Goal: Task Accomplishment & Management: Manage account settings

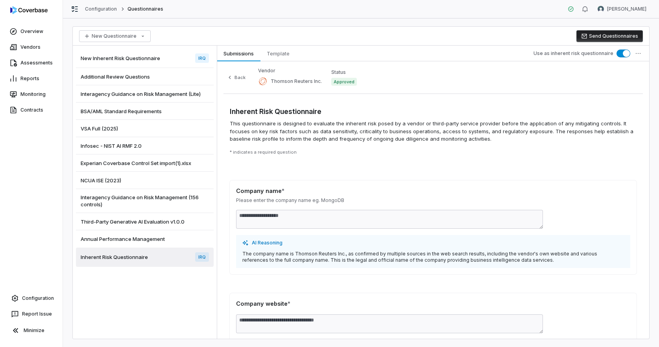
scroll to position [10, 0]
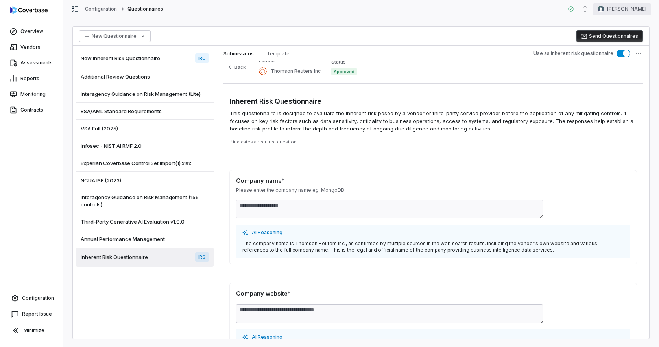
click at [615, 9] on html "**********" at bounding box center [329, 173] width 659 height 347
click at [616, 75] on div "Log out" at bounding box center [618, 72] width 60 height 13
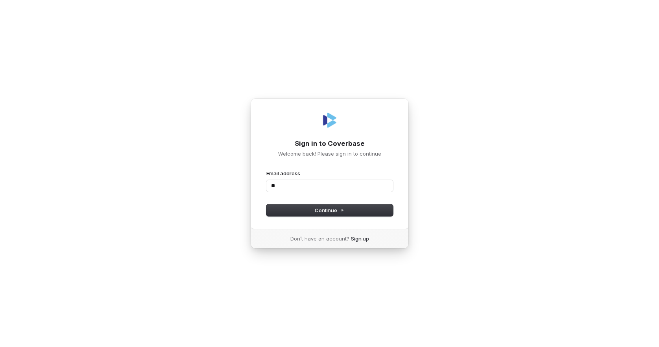
type input "*"
click at [0, 347] on com-1password-button at bounding box center [0, 347] width 0 height 0
type input "**********"
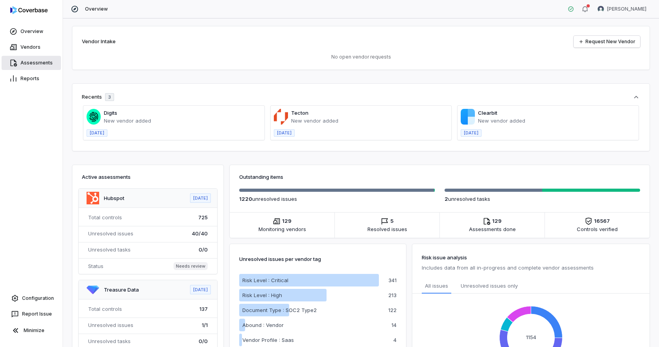
click at [26, 63] on link "Assessments" at bounding box center [31, 63] width 59 height 14
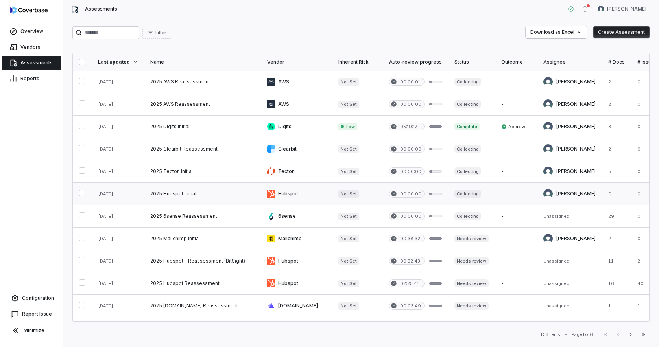
click at [190, 198] on link at bounding box center [202, 194] width 117 height 22
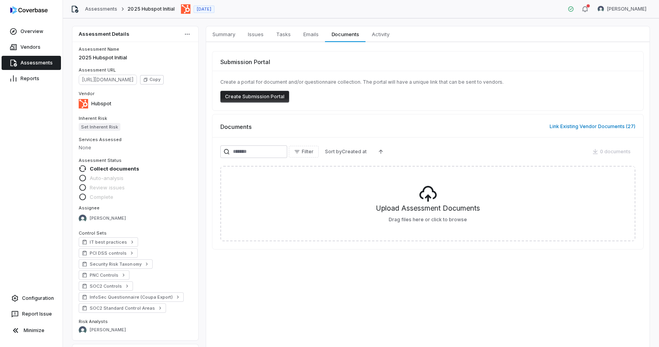
click at [25, 62] on link "Assessments" at bounding box center [31, 63] width 59 height 14
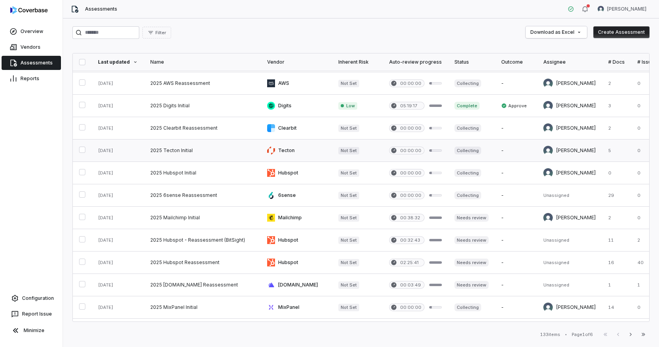
scroll to position [20, 0]
click at [183, 172] on link at bounding box center [202, 173] width 117 height 22
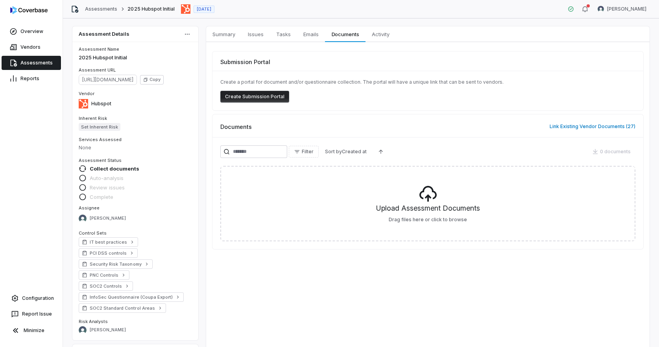
click at [27, 63] on link "Assessments" at bounding box center [31, 63] width 59 height 14
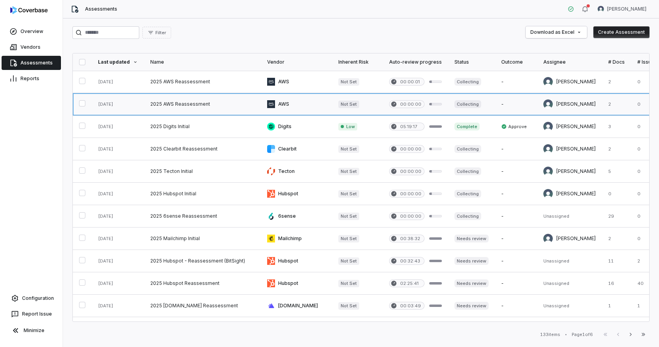
click at [181, 101] on link at bounding box center [202, 104] width 117 height 22
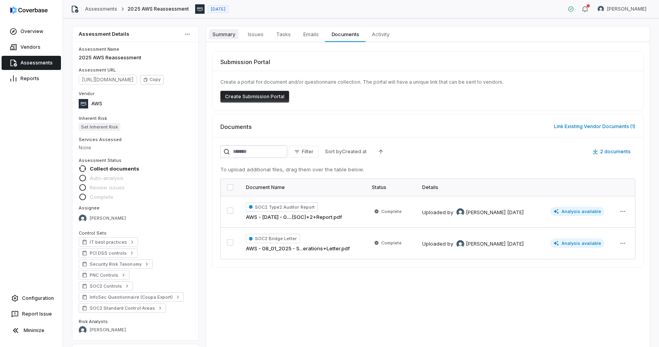
click at [225, 34] on span "Summary" at bounding box center [223, 34] width 29 height 10
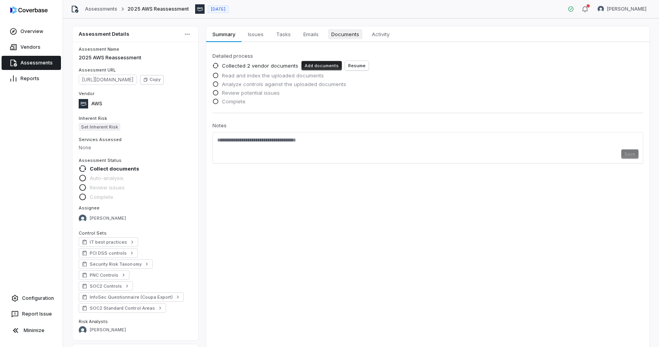
click at [353, 38] on span "Documents" at bounding box center [345, 34] width 34 height 10
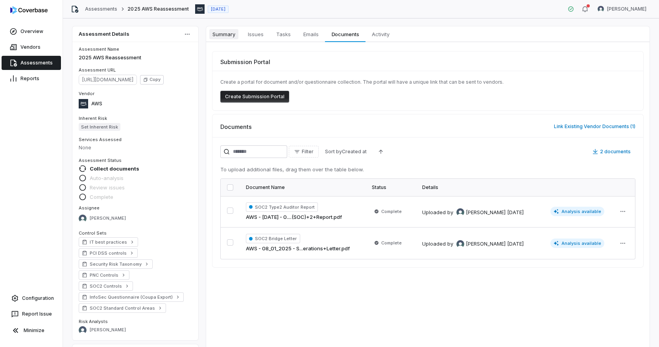
click at [234, 35] on span "Summary" at bounding box center [223, 34] width 29 height 10
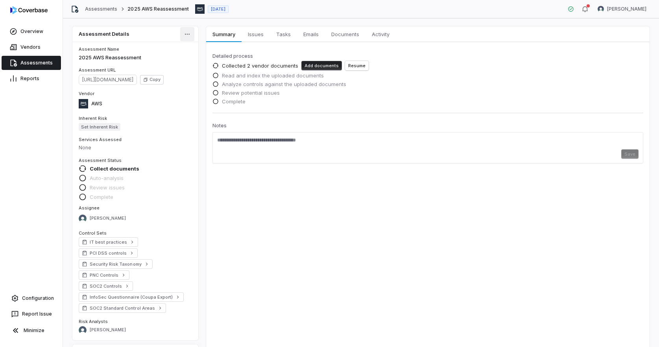
click at [189, 35] on html "Overview Vendors Assessments Reports Configuration Report Issue Minimize Assess…" at bounding box center [329, 173] width 659 height 347
click at [278, 224] on html "Overview Vendors Assessments Reports Configuration Report Issue Minimize Assess…" at bounding box center [329, 173] width 659 height 347
click at [340, 36] on span "Documents" at bounding box center [345, 34] width 34 height 10
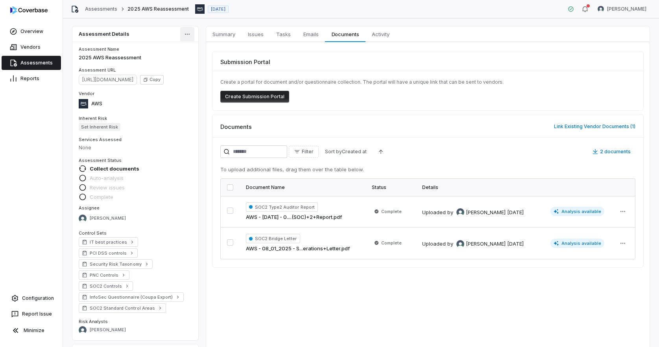
click at [190, 35] on html "Overview Vendors Assessments Reports Configuration Report Issue Minimize Assess…" at bounding box center [329, 173] width 659 height 347
click at [267, 275] on html "Overview Vendors Assessments Reports Configuration Report Issue Minimize Assess…" at bounding box center [329, 173] width 659 height 347
click at [42, 60] on link "Assessments" at bounding box center [31, 63] width 59 height 14
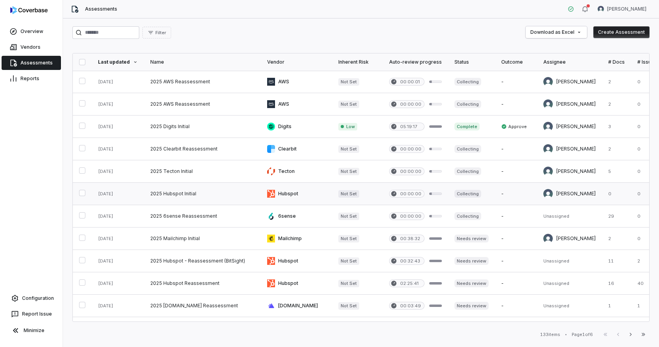
click at [172, 201] on link at bounding box center [202, 194] width 117 height 22
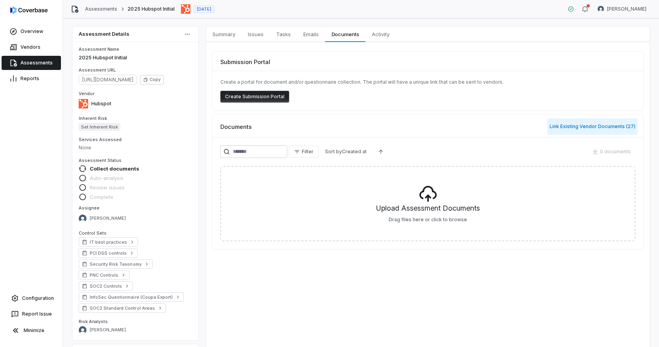
click at [584, 127] on button "Link Existing Vendor Documents ( 27 )" at bounding box center [592, 126] width 90 height 17
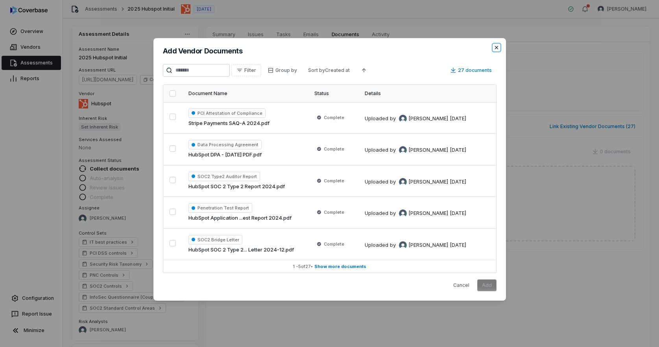
click at [496, 48] on icon "button" at bounding box center [496, 47] width 3 height 3
